Goal: Task Accomplishment & Management: Manage account settings

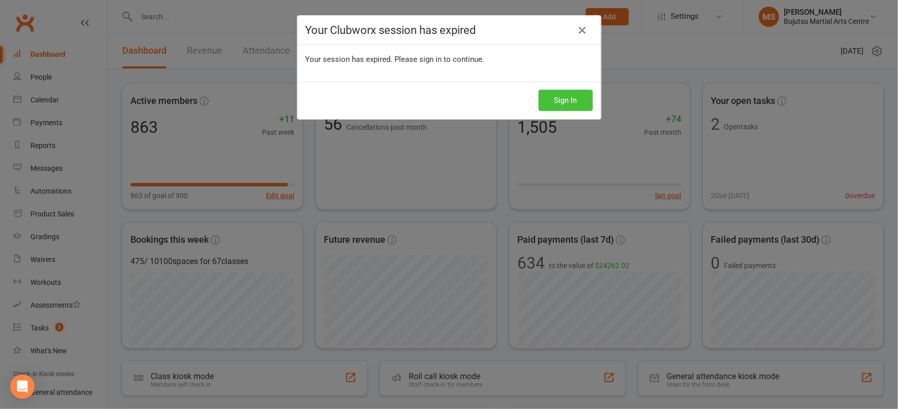
click at [564, 102] on button "Sign In" at bounding box center [565, 100] width 54 height 21
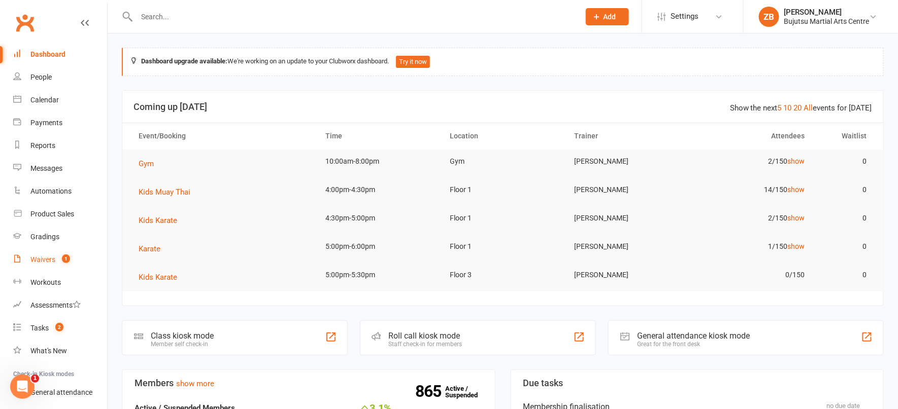
click at [43, 264] on link "Waivers 1" at bounding box center [60, 260] width 94 height 23
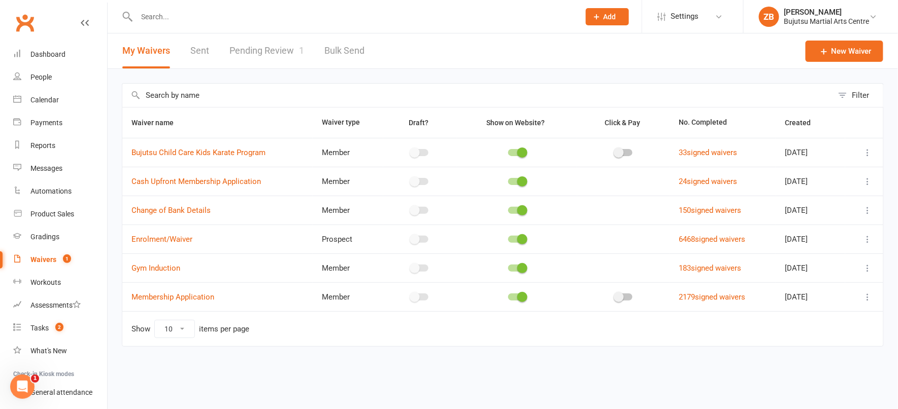
click at [274, 41] on link "Pending Review 1" at bounding box center [266, 50] width 75 height 35
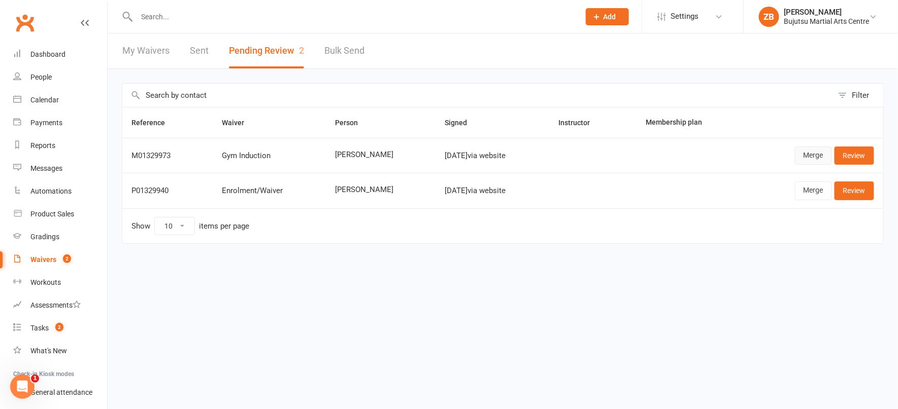
click at [811, 153] on link "Merge" at bounding box center [813, 156] width 37 height 18
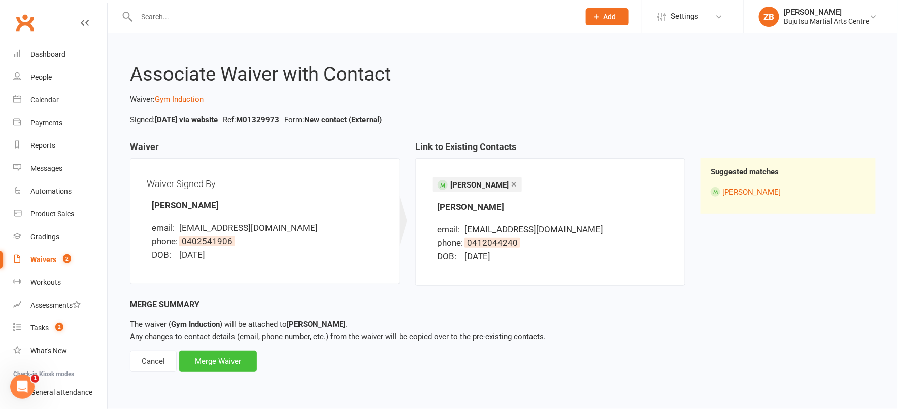
click at [230, 360] on div "Merge Waiver" at bounding box center [218, 361] width 78 height 21
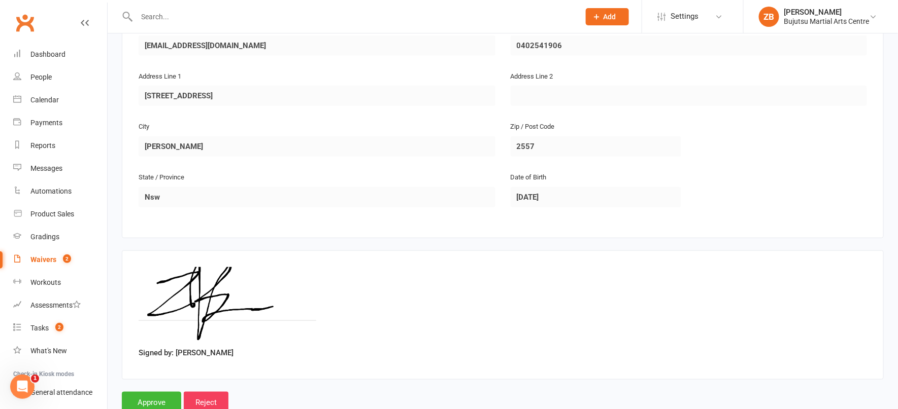
scroll to position [279, 0]
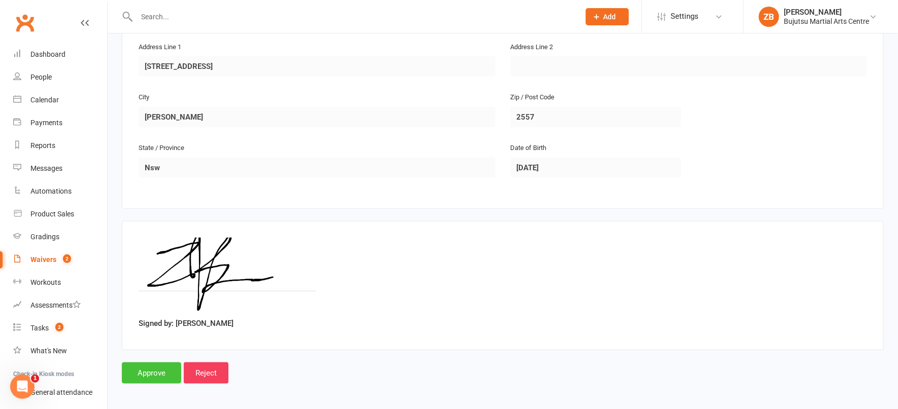
click at [155, 370] on input "Approve" at bounding box center [151, 373] width 59 height 21
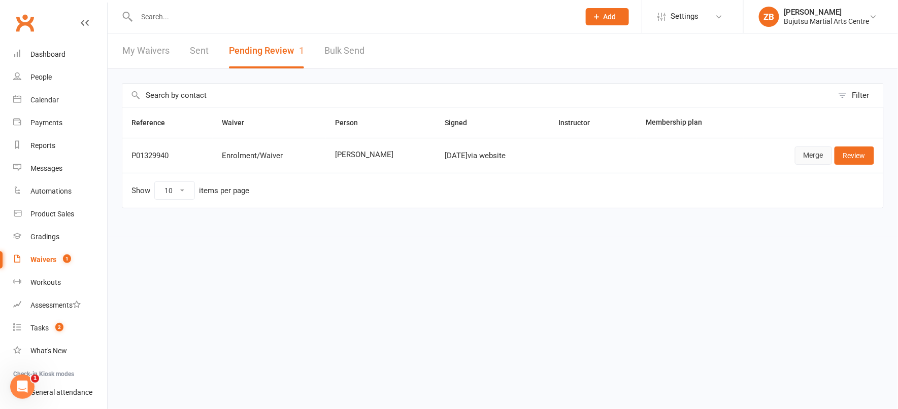
click at [810, 156] on link "Merge" at bounding box center [813, 156] width 37 height 18
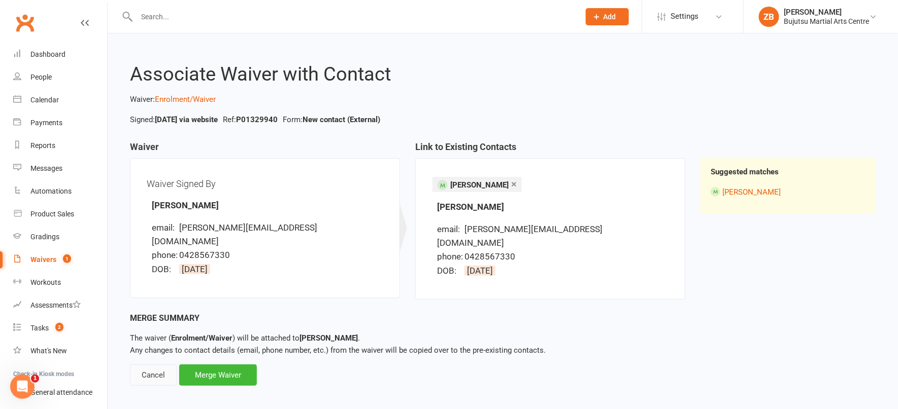
click at [155, 366] on div "Cancel" at bounding box center [153, 375] width 47 height 21
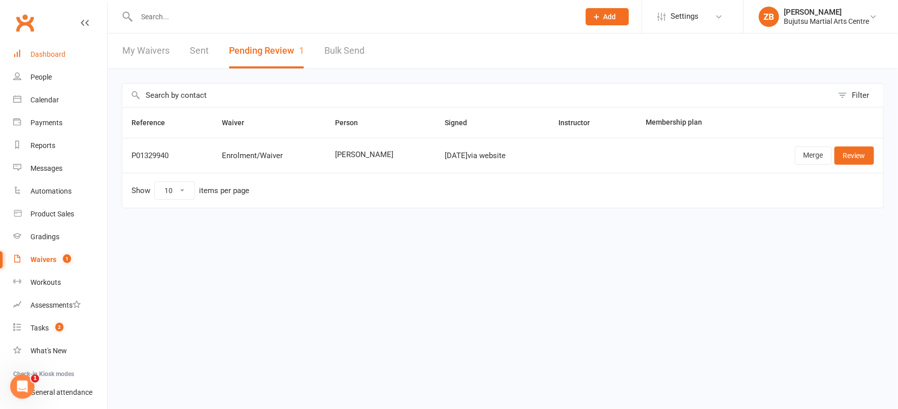
click at [59, 60] on link "Dashboard" at bounding box center [60, 54] width 94 height 23
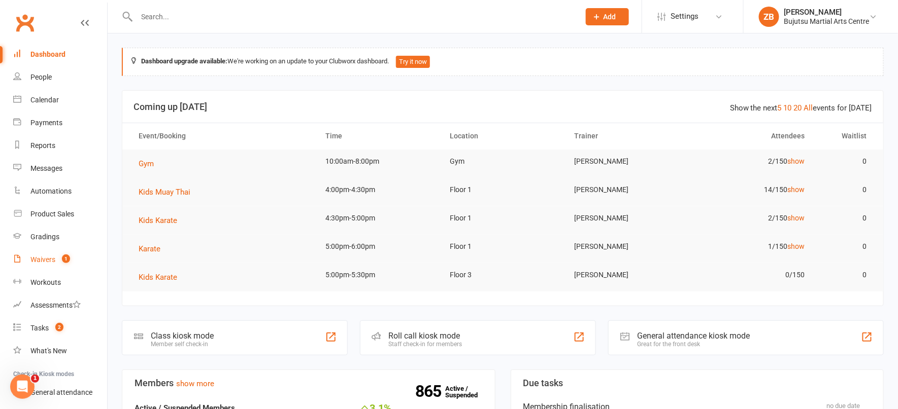
click at [50, 256] on div "Waivers" at bounding box center [42, 260] width 25 height 8
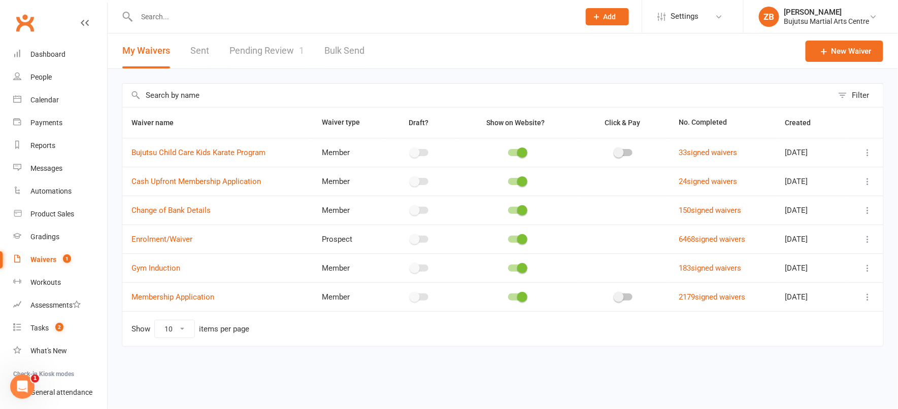
click at [241, 55] on link "Pending Review 1" at bounding box center [266, 50] width 75 height 35
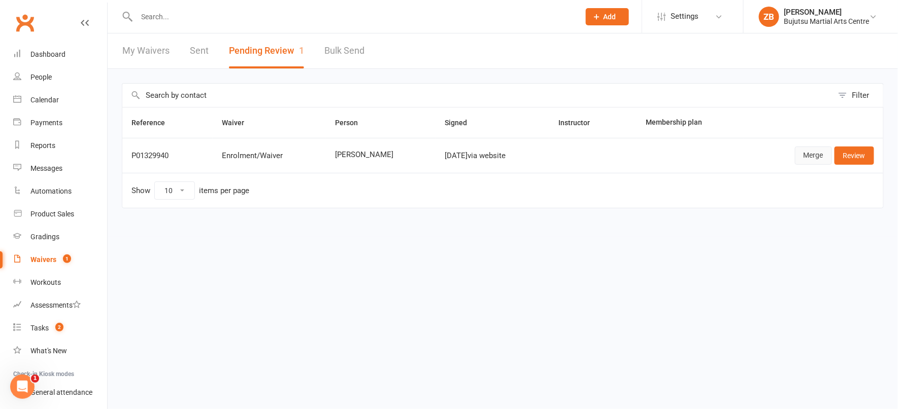
click at [806, 151] on link "Merge" at bounding box center [813, 156] width 37 height 18
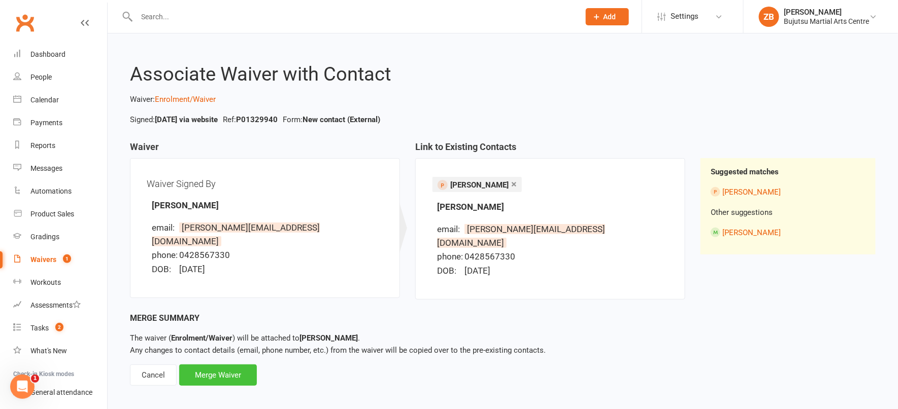
click at [226, 365] on div "Merge Waiver" at bounding box center [218, 375] width 78 height 21
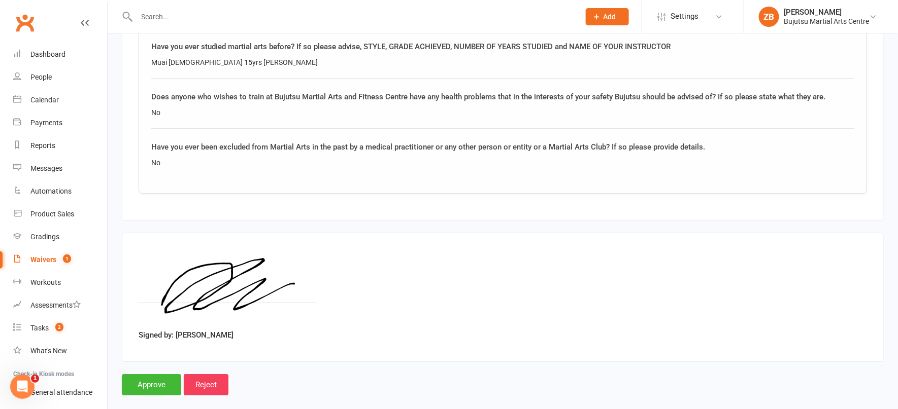
scroll to position [1148, 0]
click at [147, 373] on input "Approve" at bounding box center [151, 383] width 59 height 21
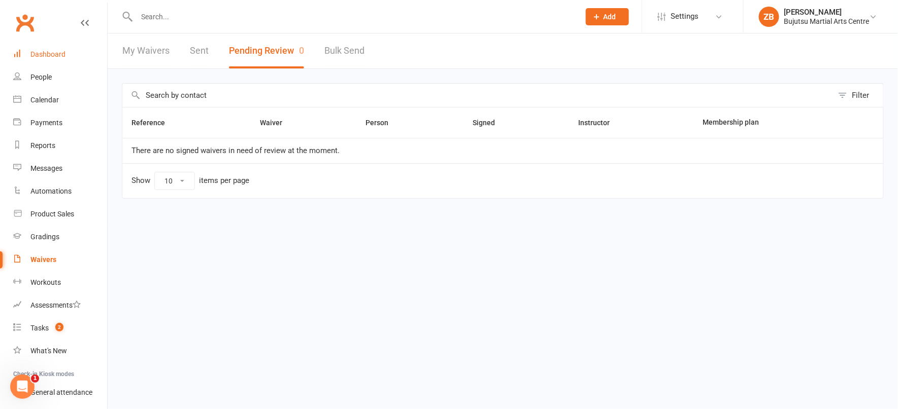
click at [44, 56] on div "Dashboard" at bounding box center [47, 54] width 35 height 8
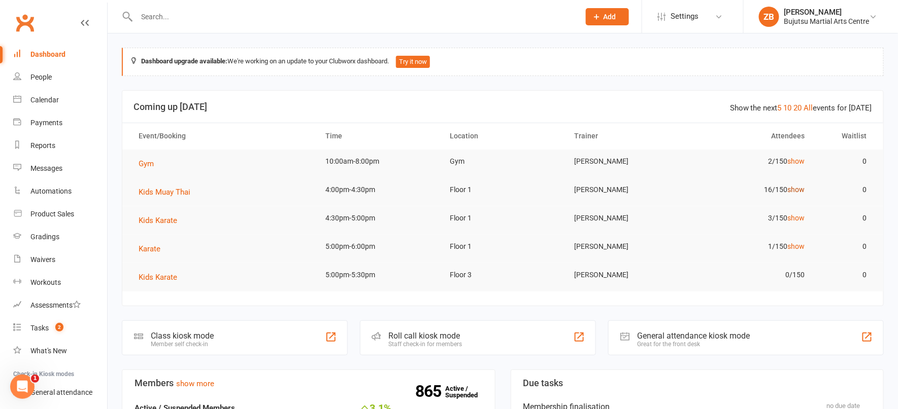
click at [796, 191] on link "show" at bounding box center [795, 190] width 17 height 8
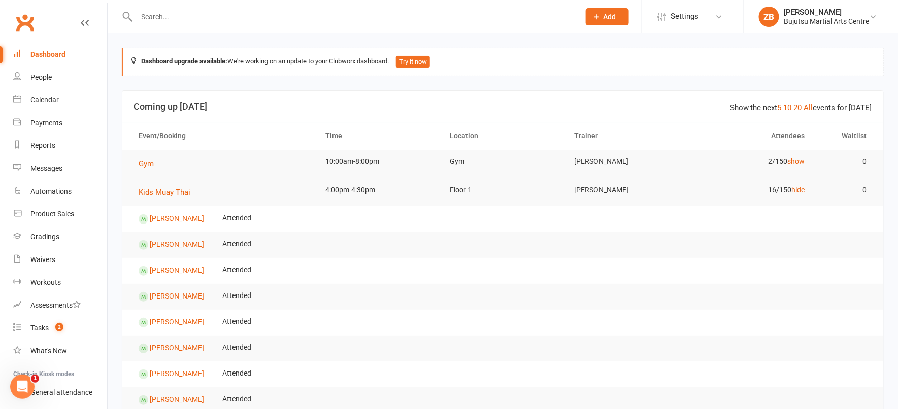
click at [64, 57] on div "Dashboard" at bounding box center [47, 54] width 35 height 8
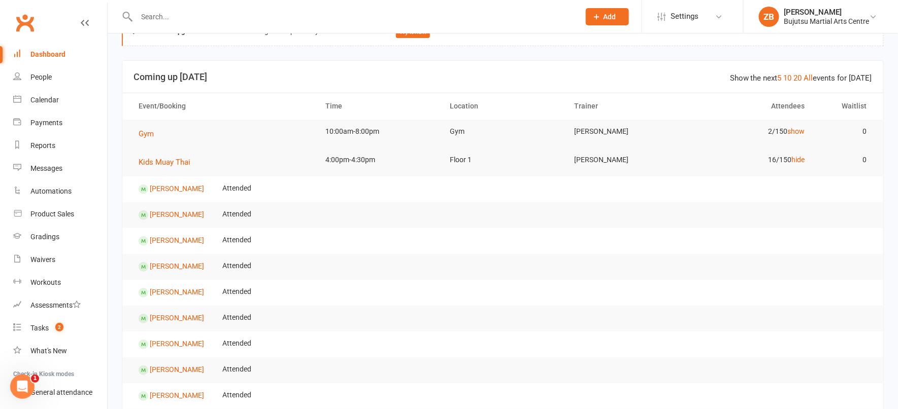
scroll to position [49, 0]
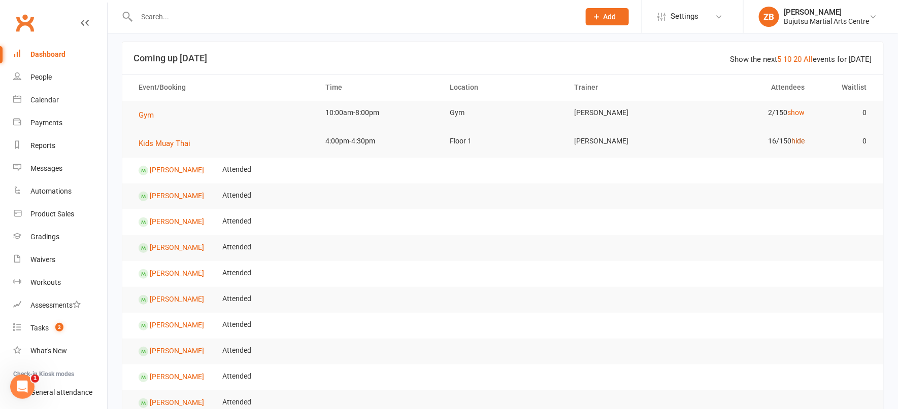
click at [798, 140] on link "hide" at bounding box center [797, 141] width 13 height 8
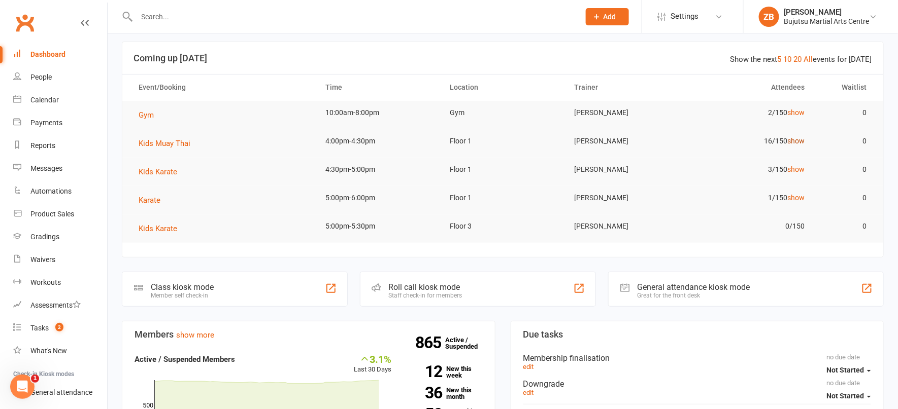
click at [796, 143] on link "show" at bounding box center [795, 141] width 17 height 8
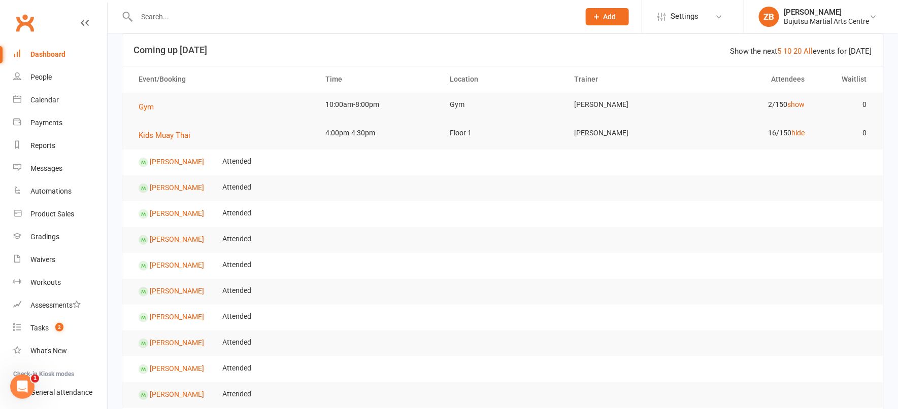
scroll to position [56, 0]
click at [810, 52] on link "All" at bounding box center [808, 51] width 9 height 9
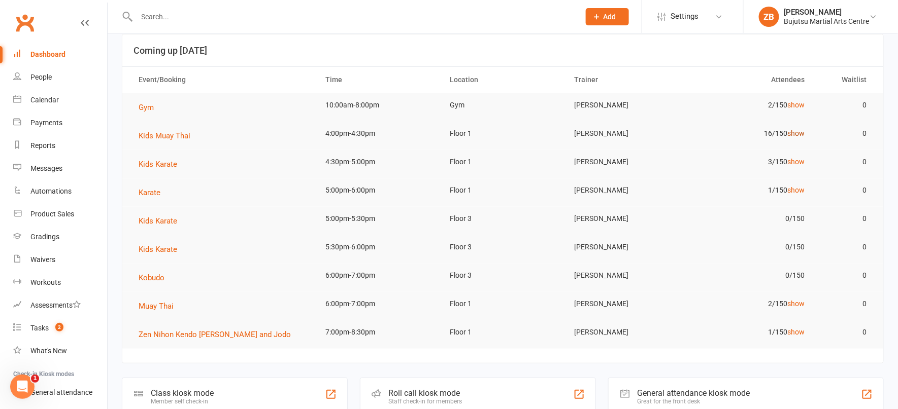
click at [796, 134] on link "show" at bounding box center [795, 133] width 17 height 8
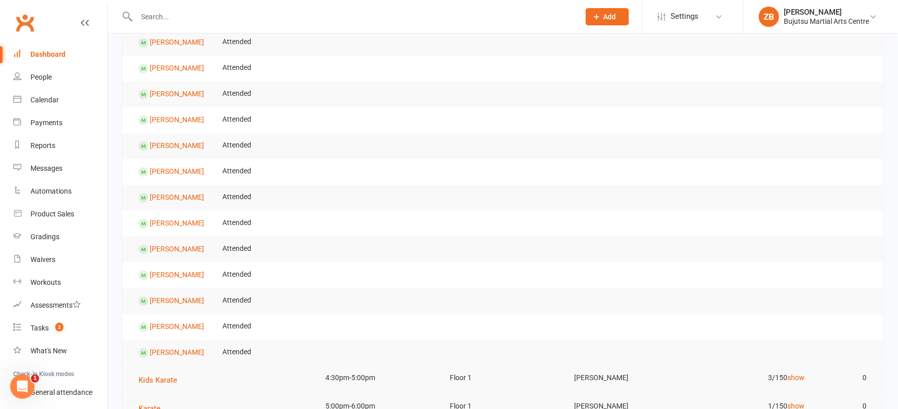
scroll to position [258, 0]
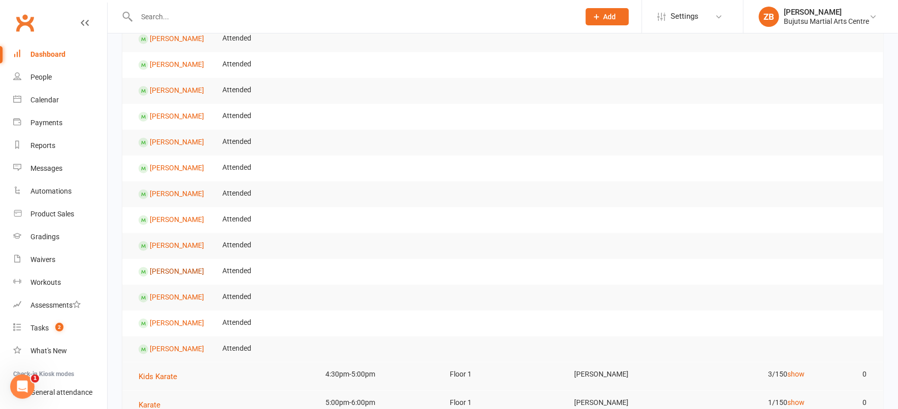
click at [173, 271] on link "Liam Swain" at bounding box center [177, 271] width 54 height 8
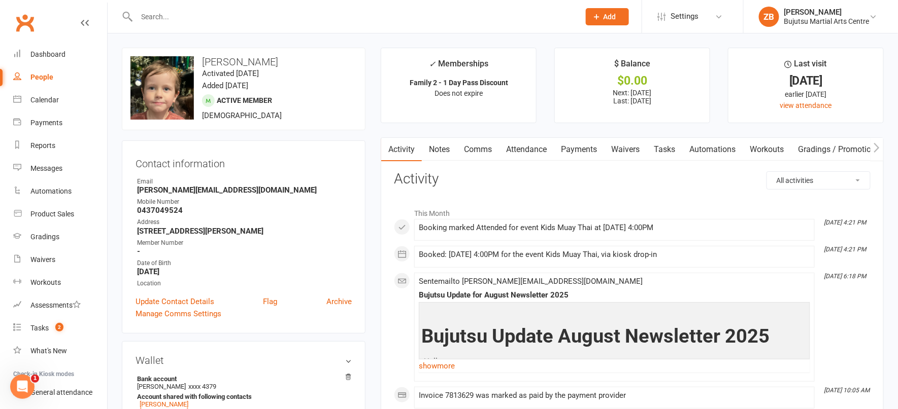
click at [521, 148] on link "Attendance" at bounding box center [526, 149] width 55 height 23
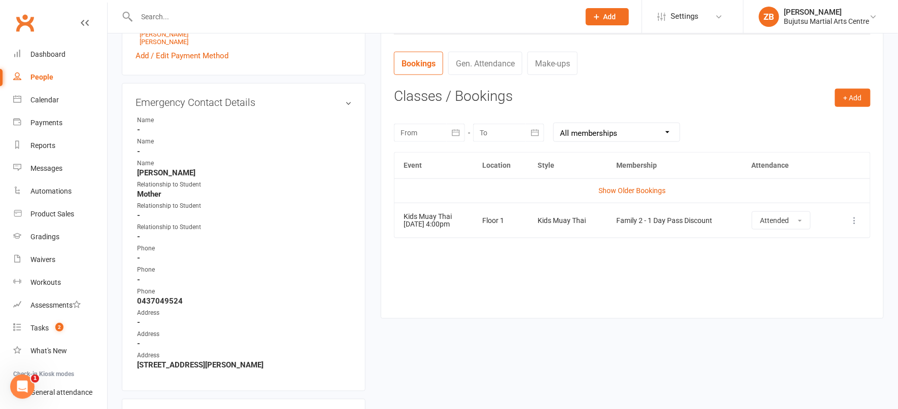
scroll to position [352, 0]
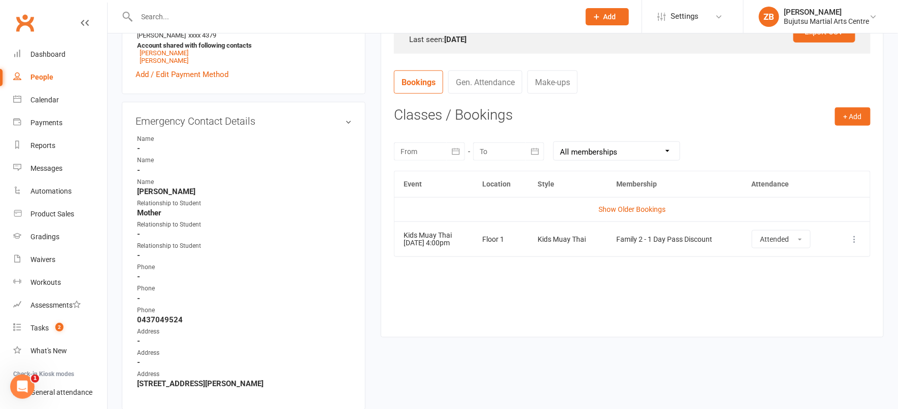
click at [855, 238] on icon at bounding box center [854, 239] width 10 height 10
click at [826, 297] on link "Remove booking" at bounding box center [810, 300] width 100 height 20
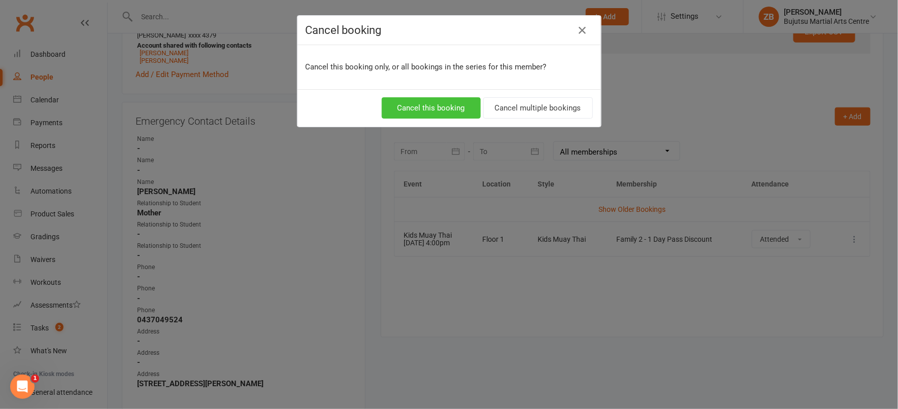
click at [420, 108] on button "Cancel this booking" at bounding box center [431, 107] width 99 height 21
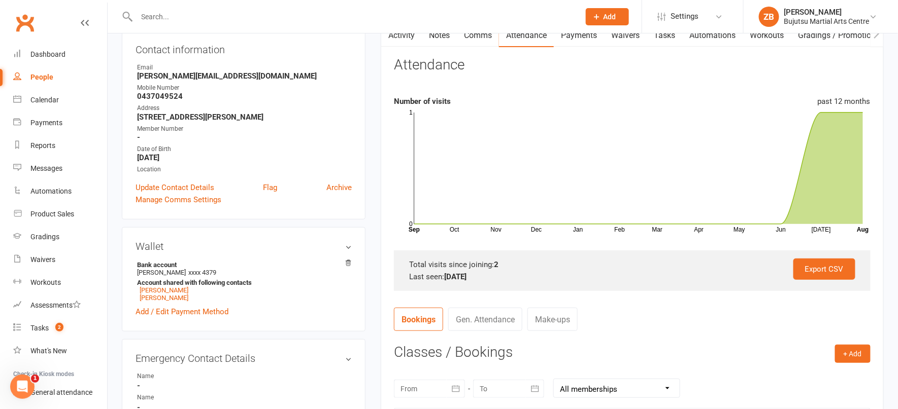
scroll to position [123, 0]
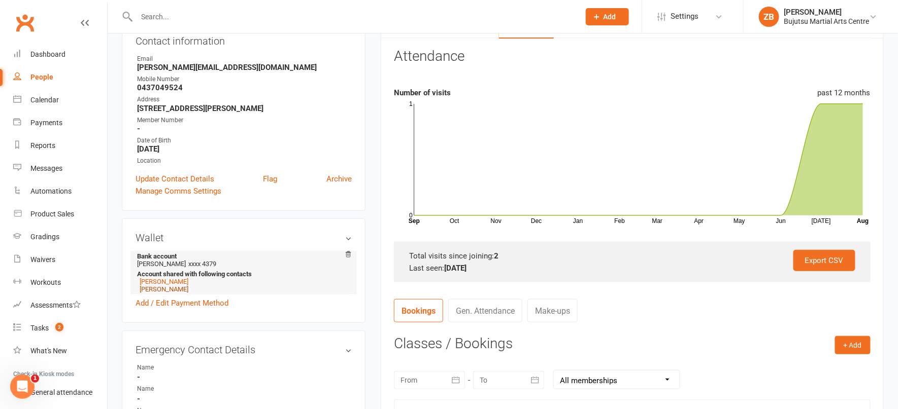
click at [164, 291] on link "Luca Swain" at bounding box center [164, 290] width 49 height 8
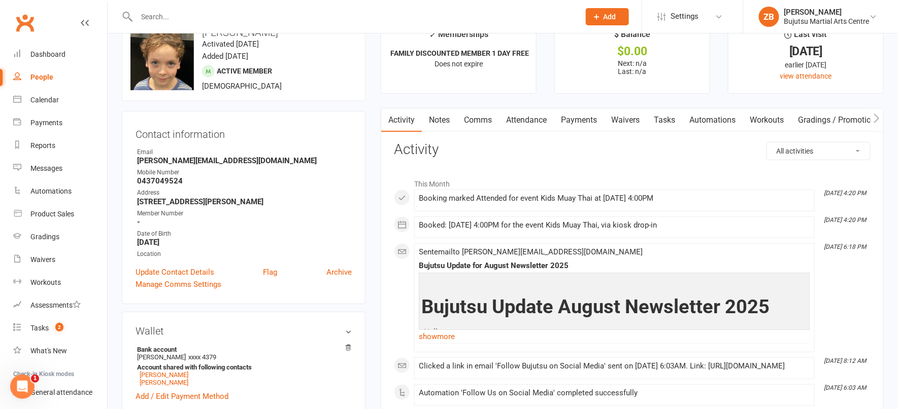
scroll to position [35, 0]
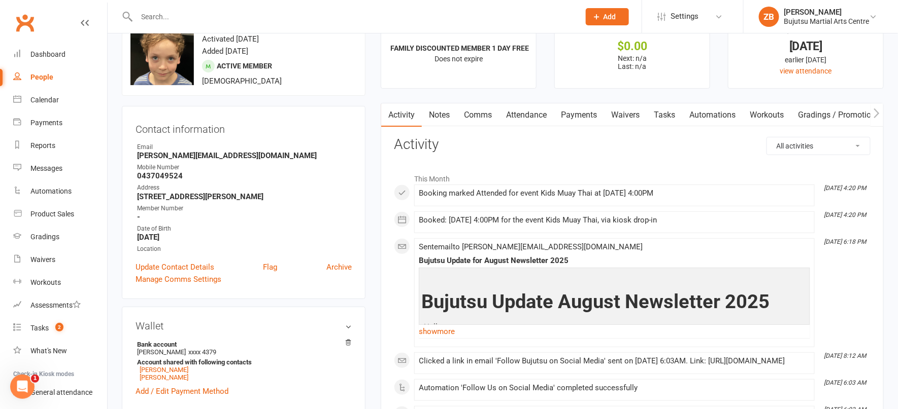
click at [524, 120] on link "Attendance" at bounding box center [526, 115] width 55 height 23
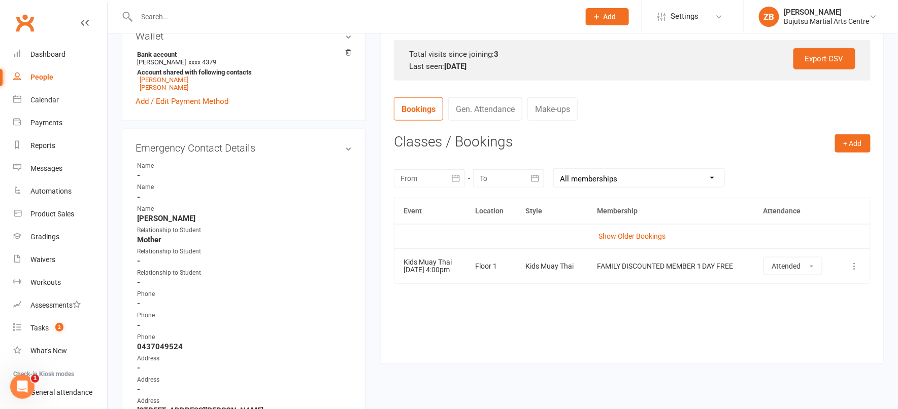
scroll to position [325, 0]
click at [855, 264] on icon at bounding box center [854, 266] width 10 height 10
click at [829, 326] on link "Remove booking" at bounding box center [810, 326] width 100 height 20
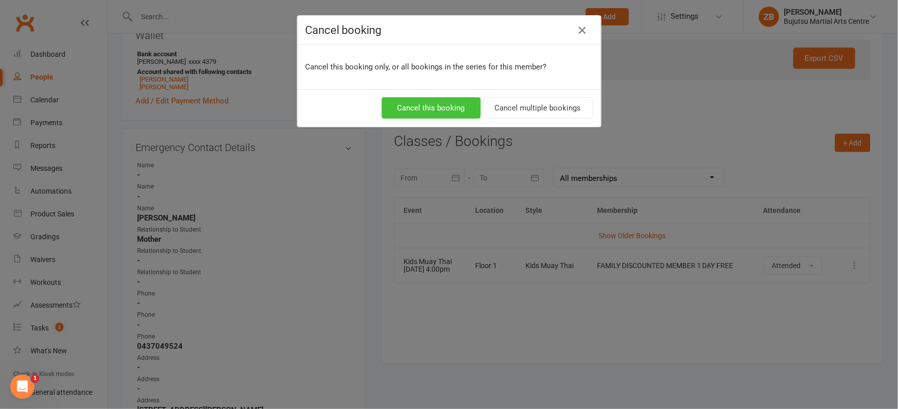
click at [433, 106] on button "Cancel this booking" at bounding box center [431, 107] width 99 height 21
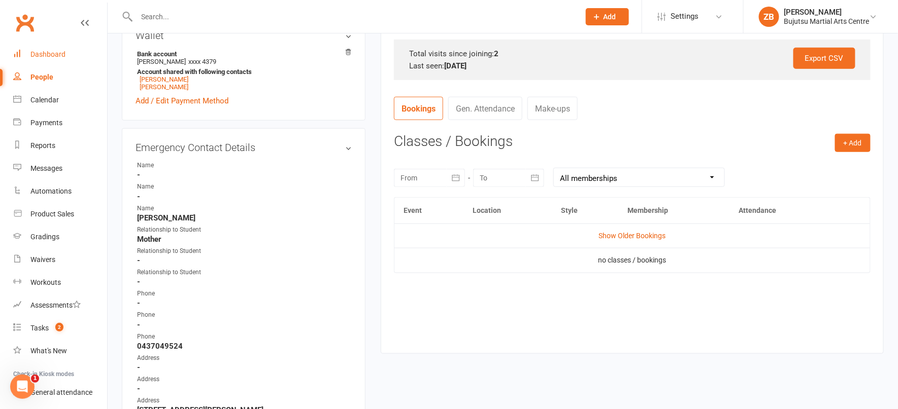
click at [76, 57] on link "Dashboard" at bounding box center [60, 54] width 94 height 23
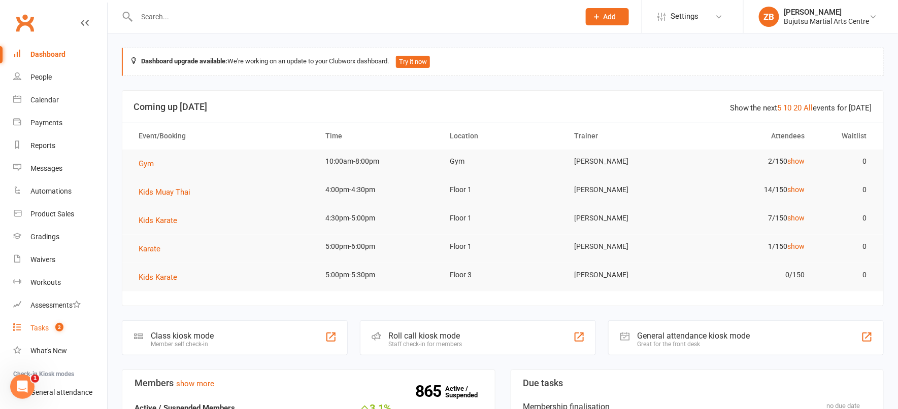
click at [40, 328] on div "Tasks" at bounding box center [39, 328] width 18 height 8
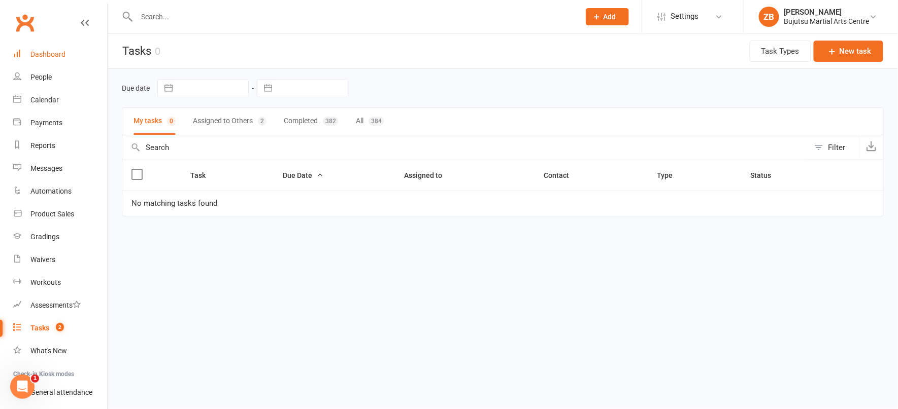
click at [43, 51] on div "Dashboard" at bounding box center [47, 54] width 35 height 8
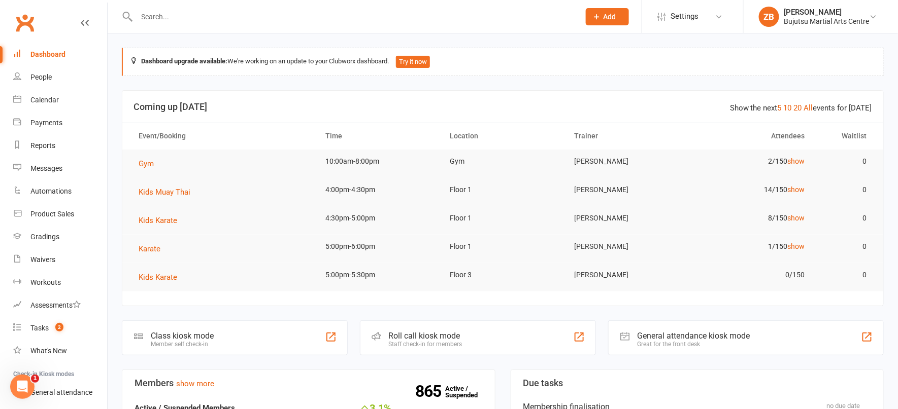
click at [179, 27] on div at bounding box center [347, 16] width 451 height 33
click at [167, 18] on input "text" at bounding box center [352, 17] width 439 height 14
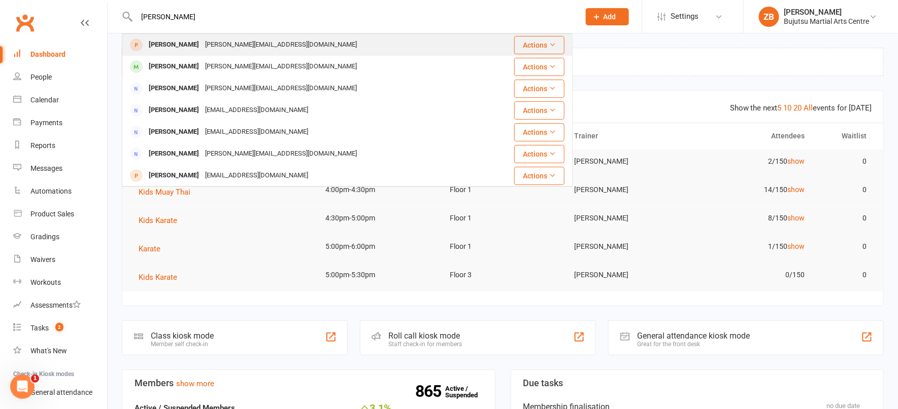
type input "amy va"
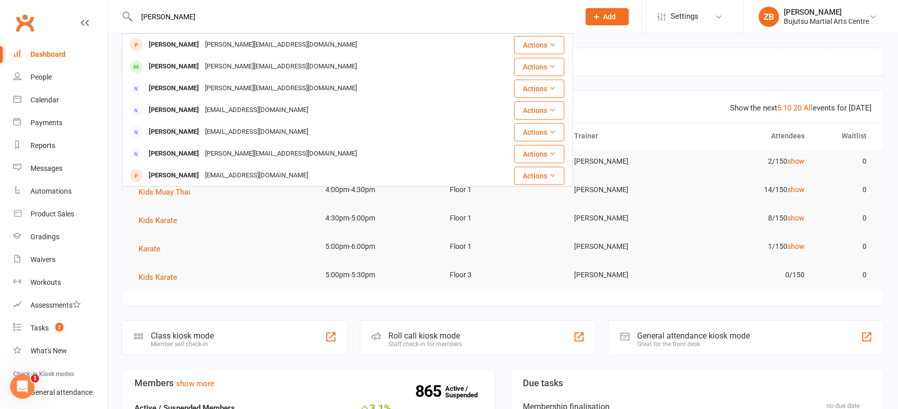
click at [174, 47] on div "Amy Vamvoukis" at bounding box center [174, 45] width 56 height 15
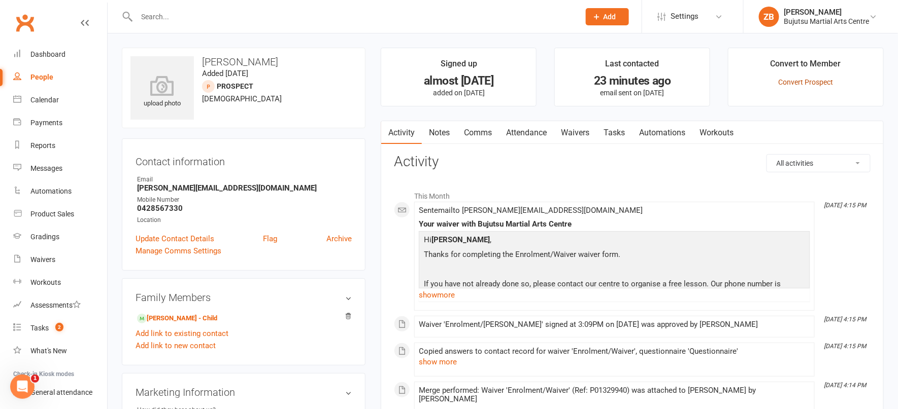
click at [812, 84] on link "Convert Prospect" at bounding box center [805, 82] width 55 height 8
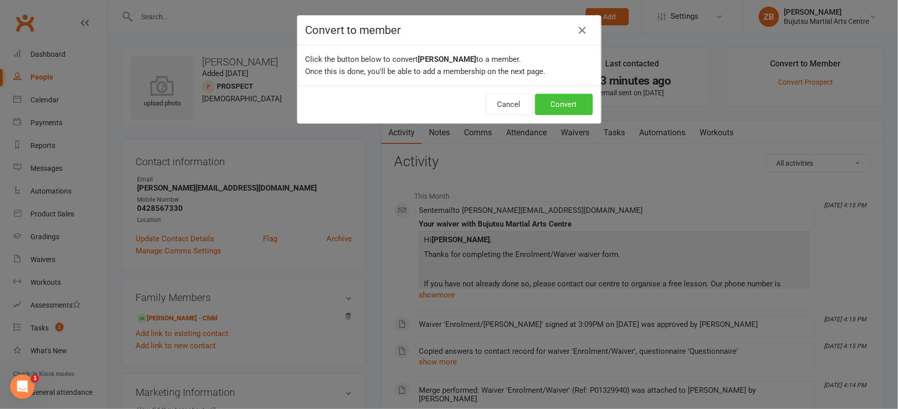
click at [567, 110] on button "Convert" at bounding box center [564, 104] width 58 height 21
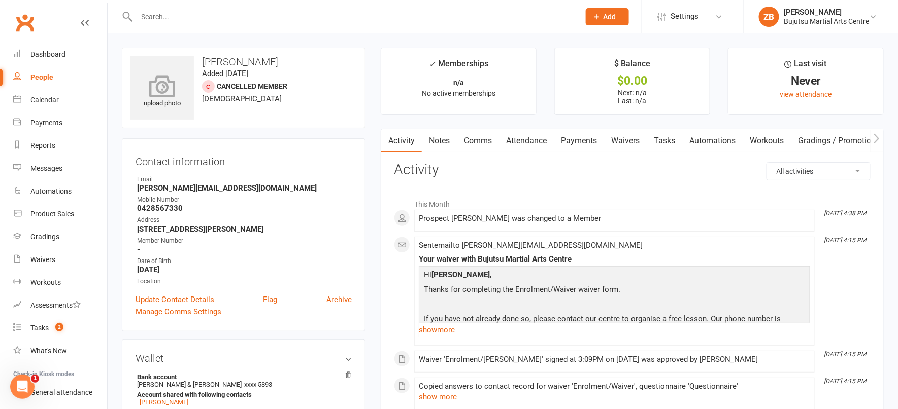
click at [165, 87] on icon at bounding box center [162, 86] width 70 height 22
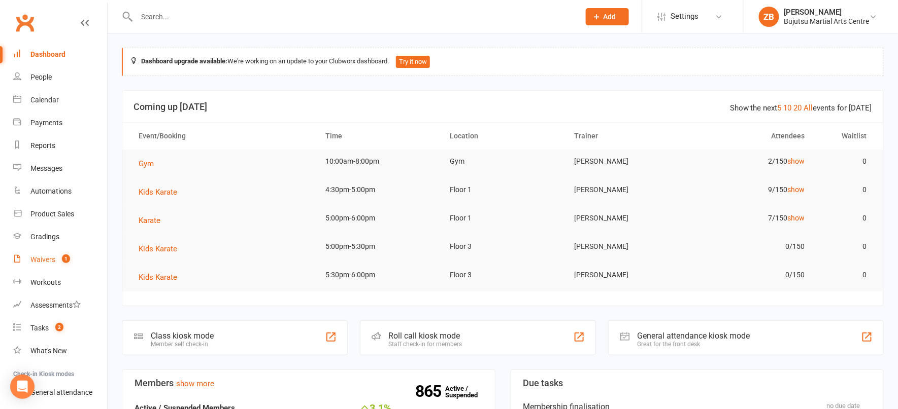
click at [52, 258] on div "Waivers" at bounding box center [42, 260] width 25 height 8
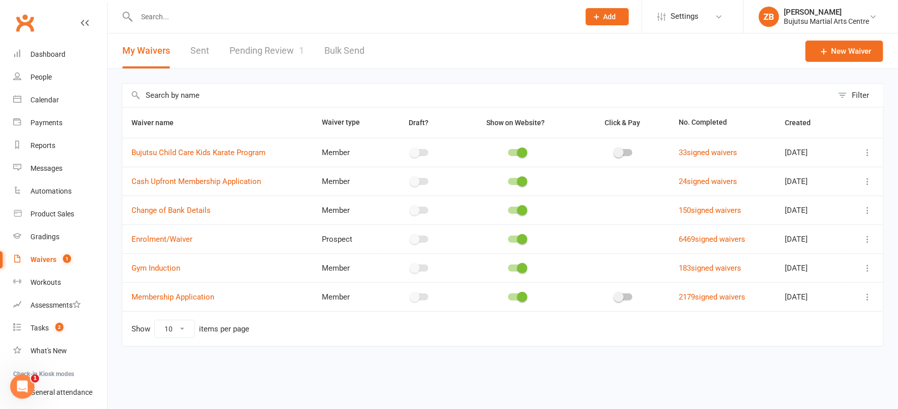
click at [262, 53] on link "Pending Review 1" at bounding box center [266, 50] width 75 height 35
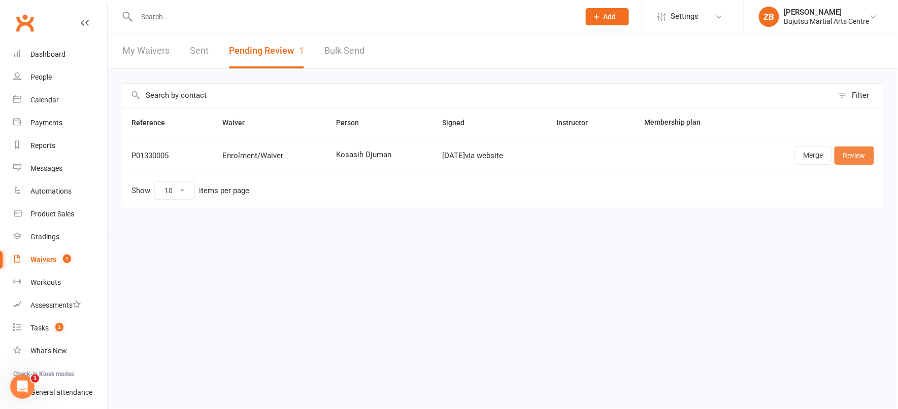
click at [855, 157] on link "Review" at bounding box center [854, 156] width 40 height 18
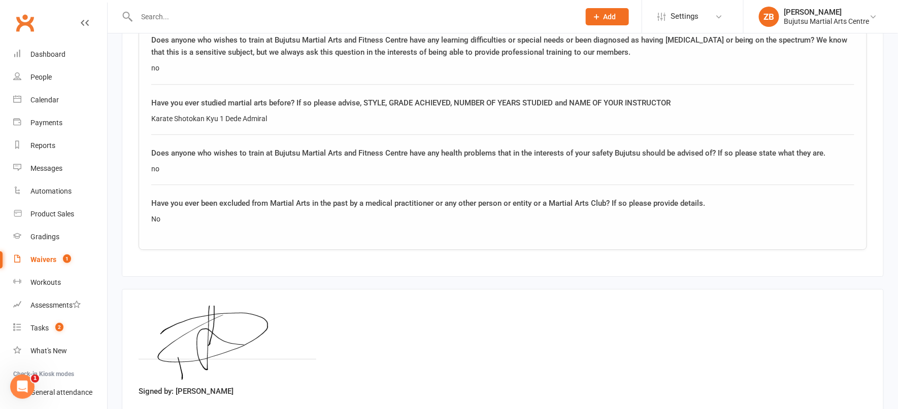
scroll to position [1148, 0]
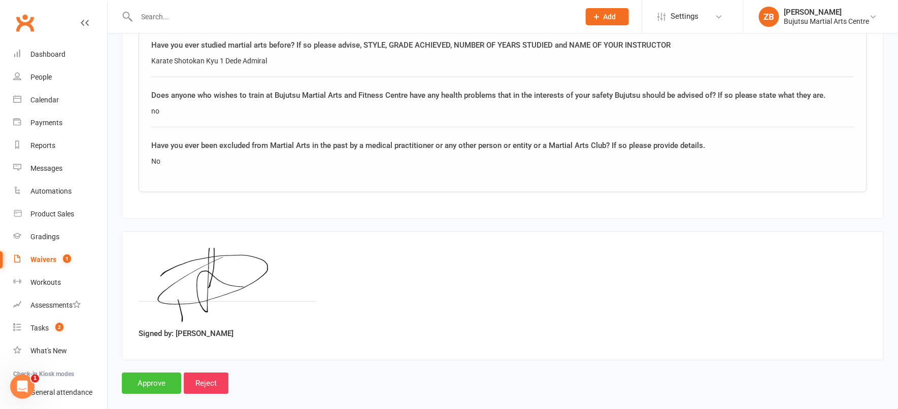
click at [154, 373] on input "Approve" at bounding box center [151, 383] width 59 height 21
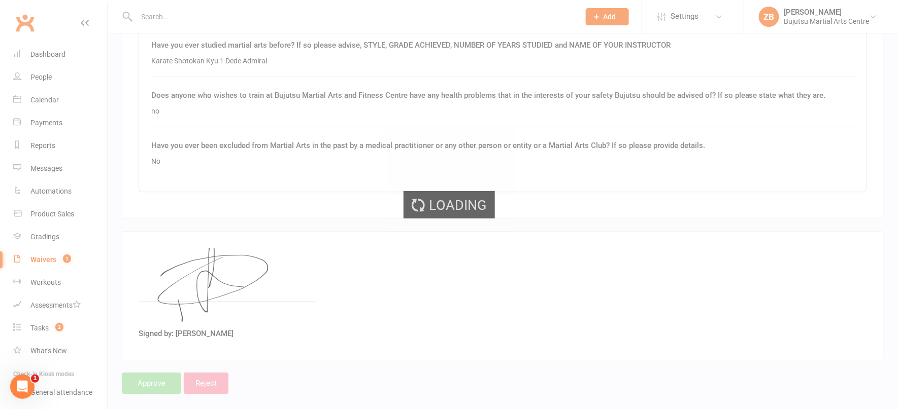
scroll to position [1146, 0]
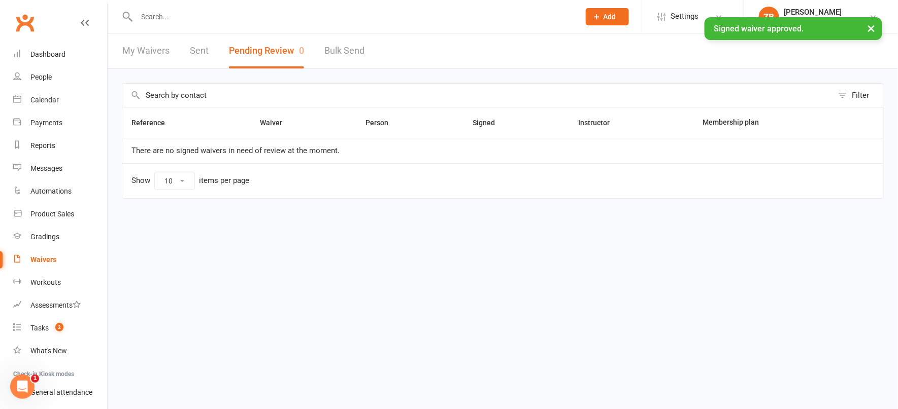
click at [189, 17] on input "text" at bounding box center [352, 17] width 439 height 14
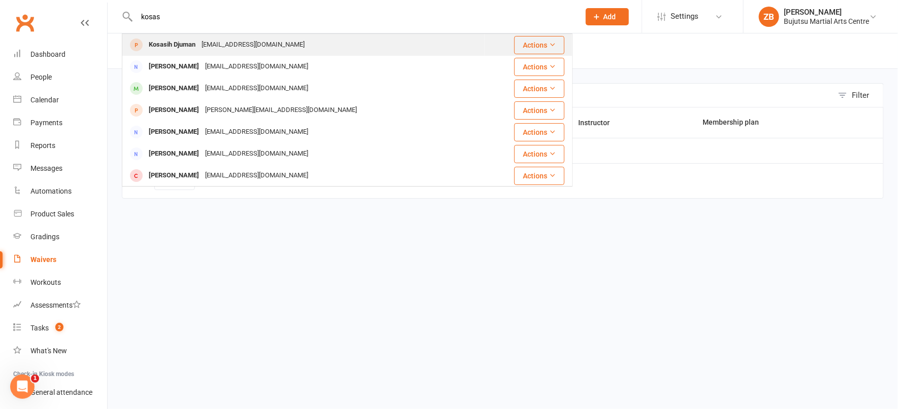
type input "kosas"
click at [191, 47] on div "Kosasih Djuman" at bounding box center [172, 45] width 53 height 15
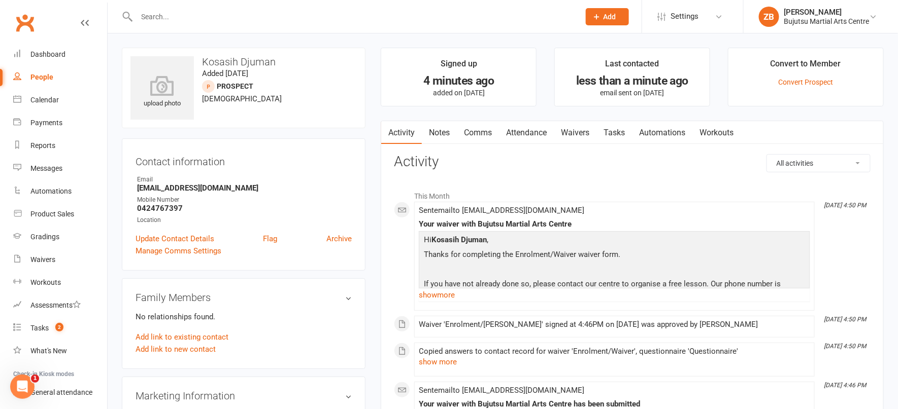
click at [523, 132] on link "Attendance" at bounding box center [526, 132] width 55 height 23
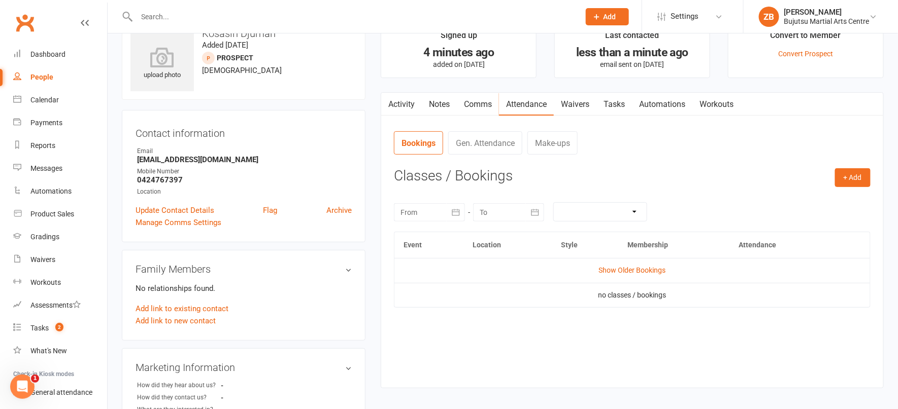
scroll to position [28, 0]
click at [846, 176] on button "+ Add" at bounding box center [853, 177] width 36 height 18
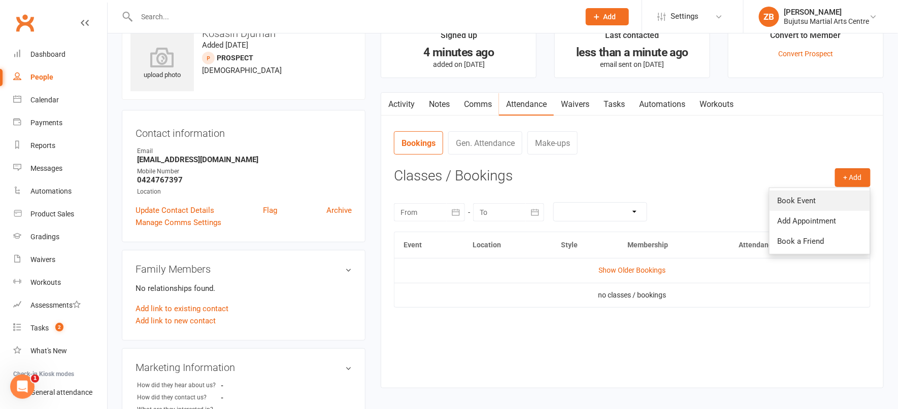
click at [800, 199] on link "Book Event" at bounding box center [819, 201] width 100 height 20
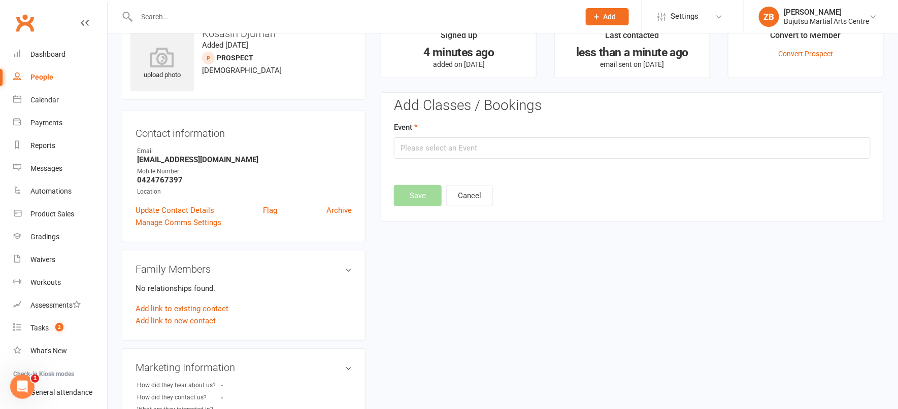
scroll to position [70, 0]
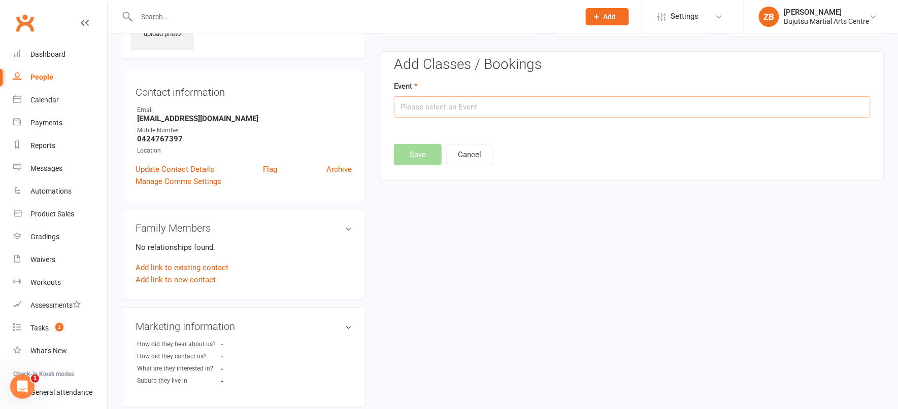
click at [433, 105] on input "text" at bounding box center [632, 106] width 476 height 21
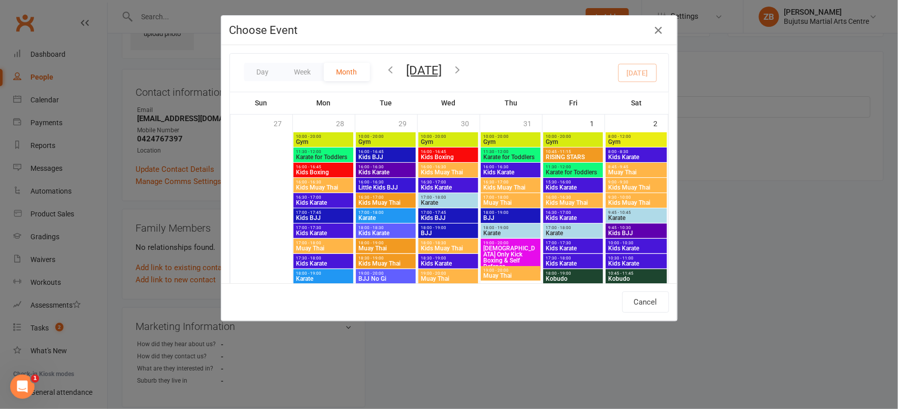
click at [463, 73] on icon "button" at bounding box center [457, 69] width 11 height 11
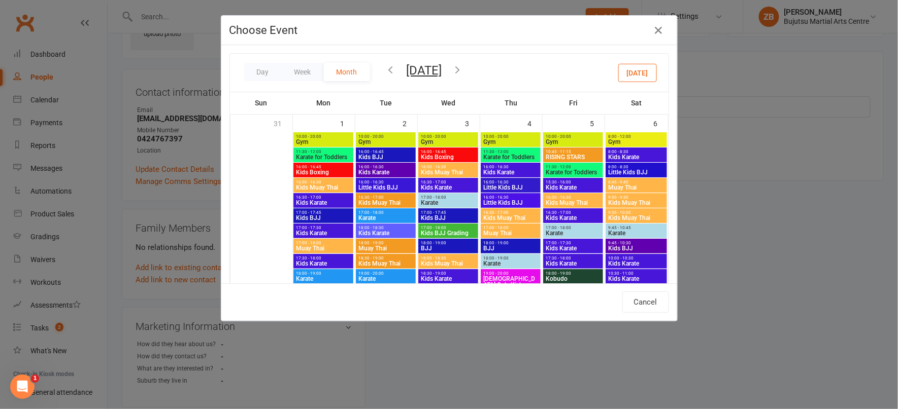
click at [395, 69] on icon "button" at bounding box center [390, 69] width 11 height 11
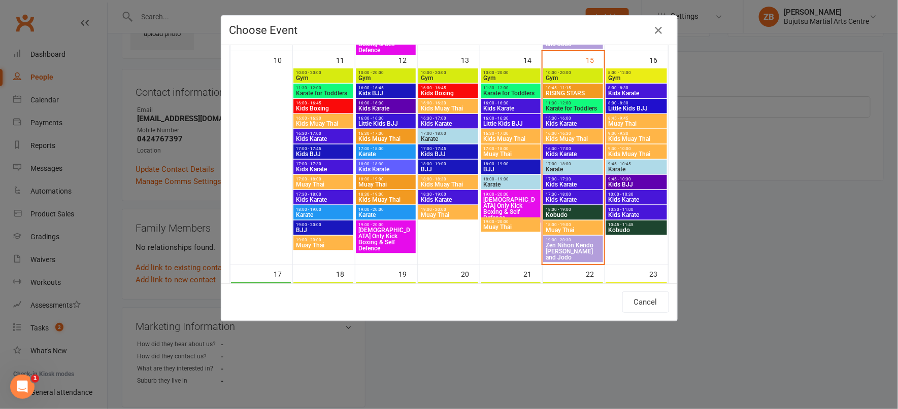
scroll to position [489, 0]
click at [622, 166] on span "Karate" at bounding box center [635, 169] width 57 height 6
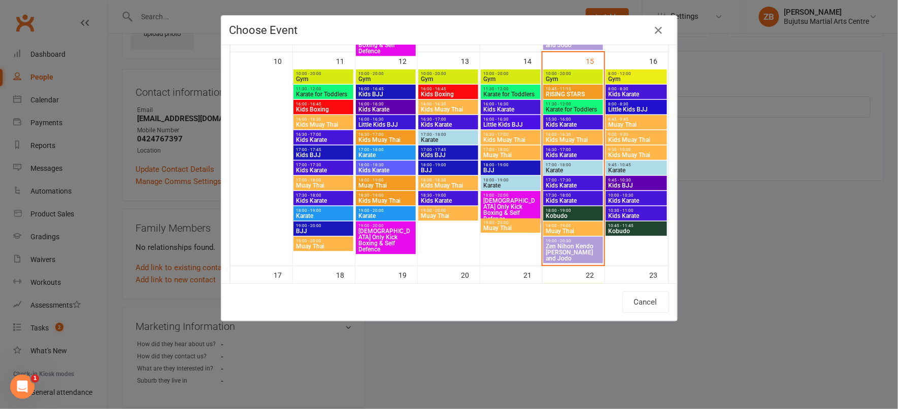
type input "Karate - Aug 16, 2025 9:45:00 AM"
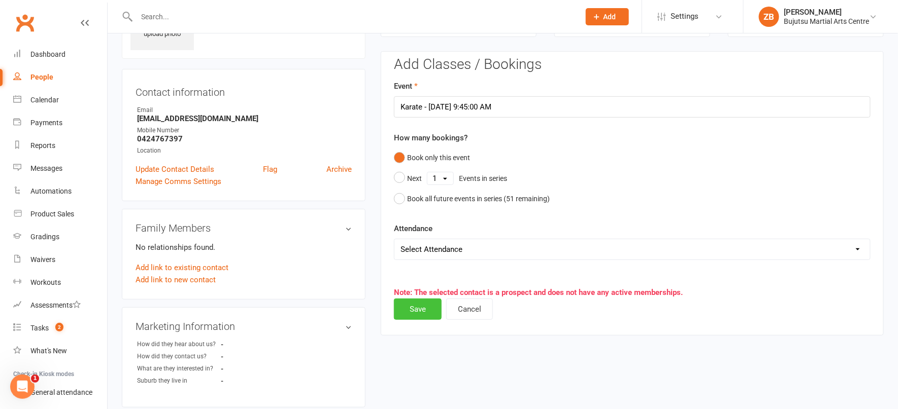
click at [417, 304] on button "Save" at bounding box center [418, 309] width 48 height 21
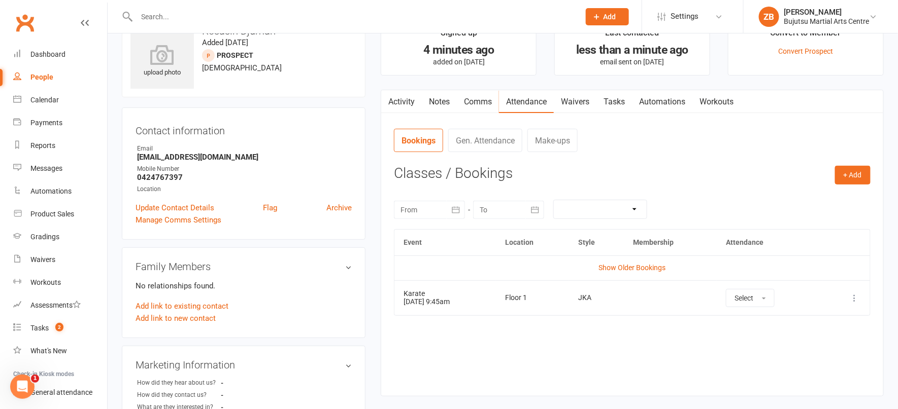
scroll to position [0, 0]
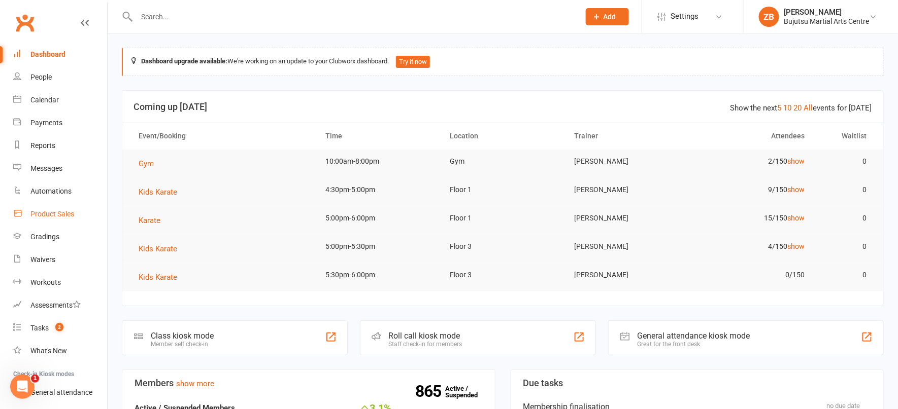
click at [59, 219] on link "Product Sales" at bounding box center [60, 214] width 94 height 23
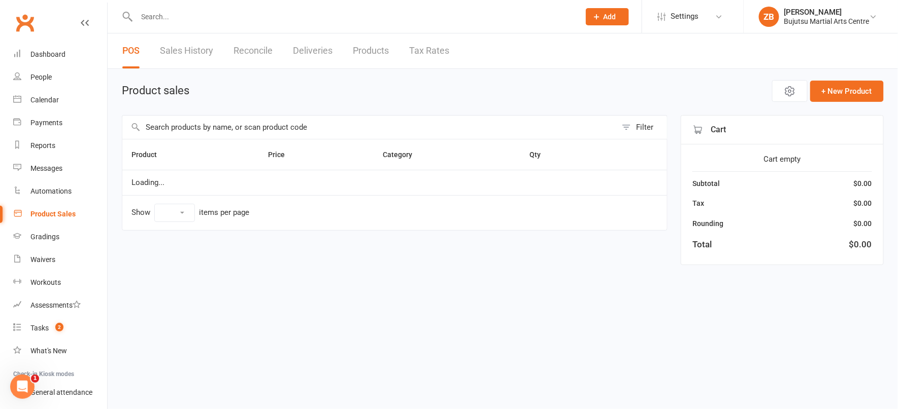
select select "10"
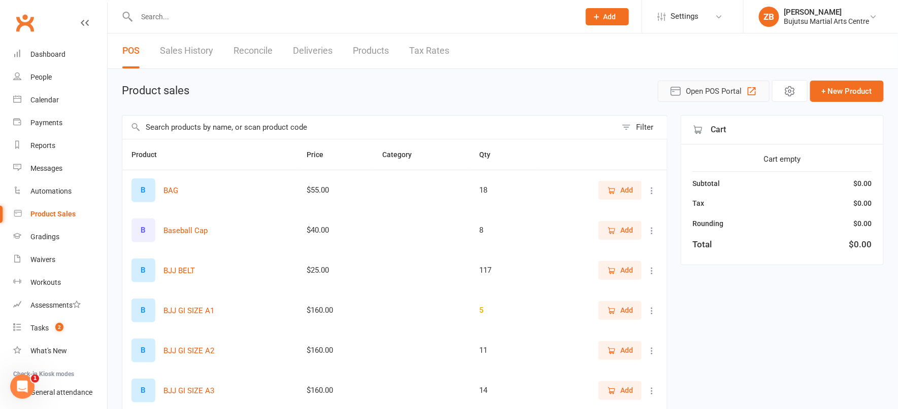
click at [698, 94] on span "Open POS Portal" at bounding box center [714, 91] width 56 height 12
